Goal: Task Accomplishment & Management: Manage account settings

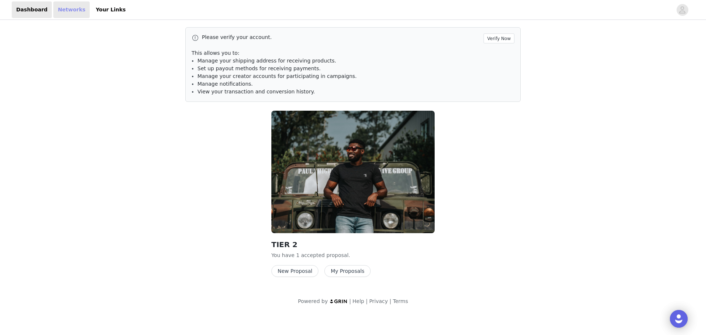
click at [69, 14] on link "Networks" at bounding box center [71, 9] width 36 height 17
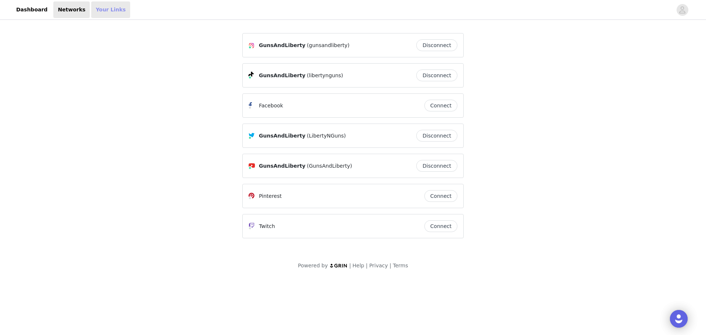
click at [96, 12] on link "Your Links" at bounding box center [110, 9] width 39 height 17
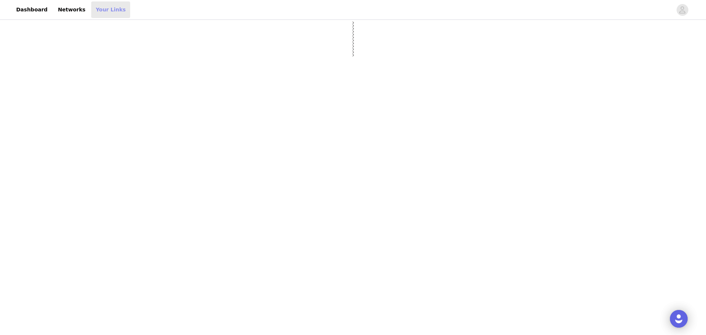
select select "12"
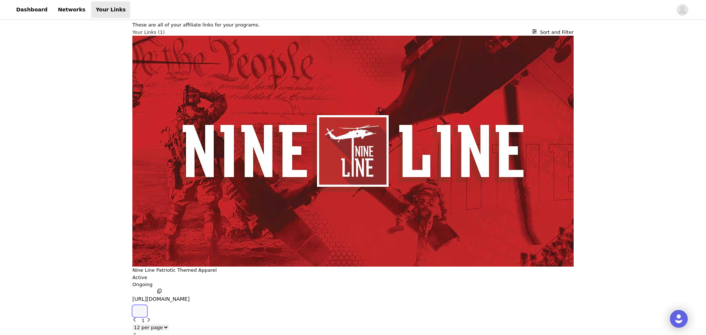
click at [147, 305] on button "button" at bounding box center [139, 311] width 15 height 12
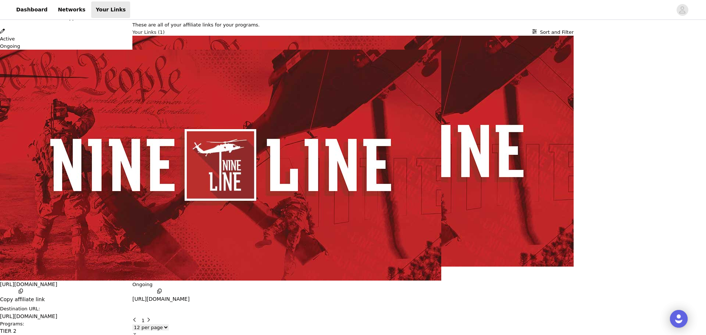
scroll to position [47, 0]
click at [5, 6] on icon "Close" at bounding box center [2, 3] width 5 height 5
